Goal: Navigation & Orientation: Find specific page/section

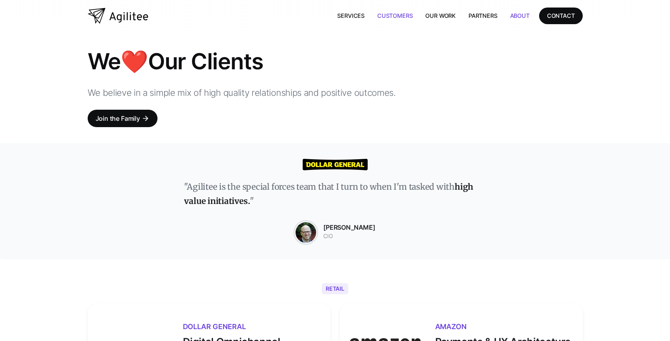
click at [521, 18] on link "About" at bounding box center [520, 16] width 32 height 16
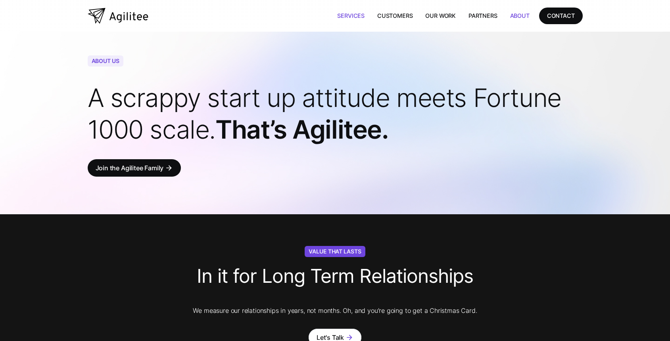
click at [353, 15] on link "Services" at bounding box center [351, 16] width 40 height 16
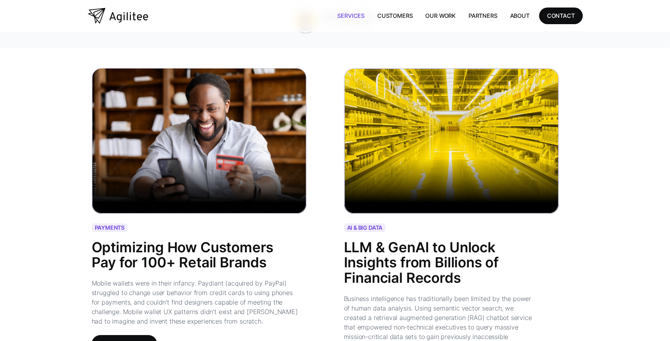
scroll to position [869, 0]
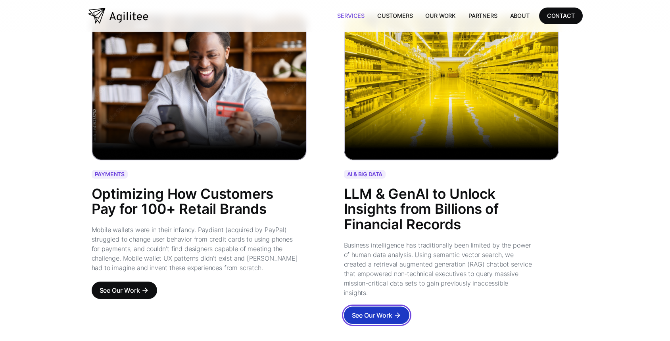
click at [385, 310] on div "See Our Work" at bounding box center [372, 315] width 40 height 11
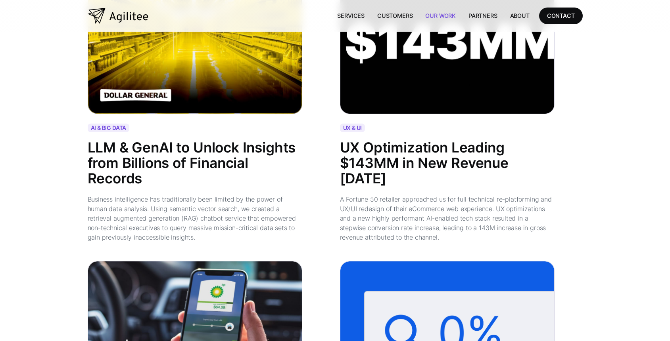
scroll to position [683, 0]
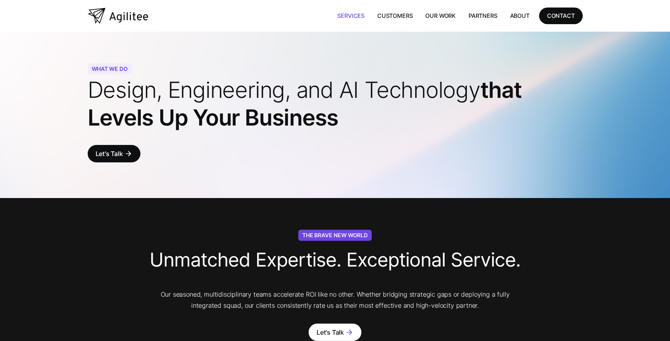
scroll to position [869, 0]
